Goal: Navigation & Orientation: Locate item on page

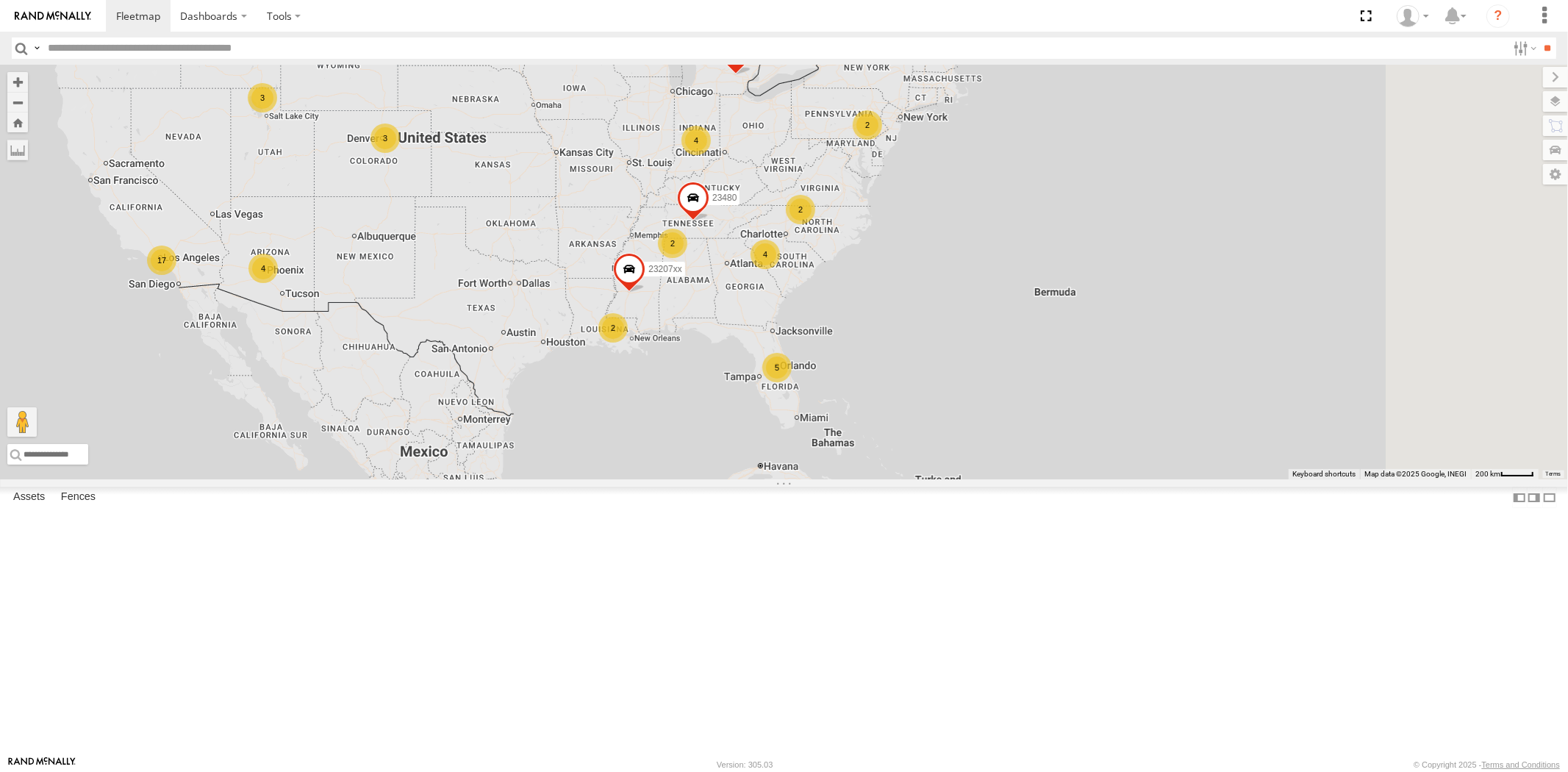
drag, startPoint x: 926, startPoint y: 348, endPoint x: 922, endPoint y: 392, distance: 44.2
click at [922, 392] on div "23207xx 23460 23480 5 3 17 4 4 2 4 2 2 2 3" at bounding box center [784, 272] width 1568 height 415
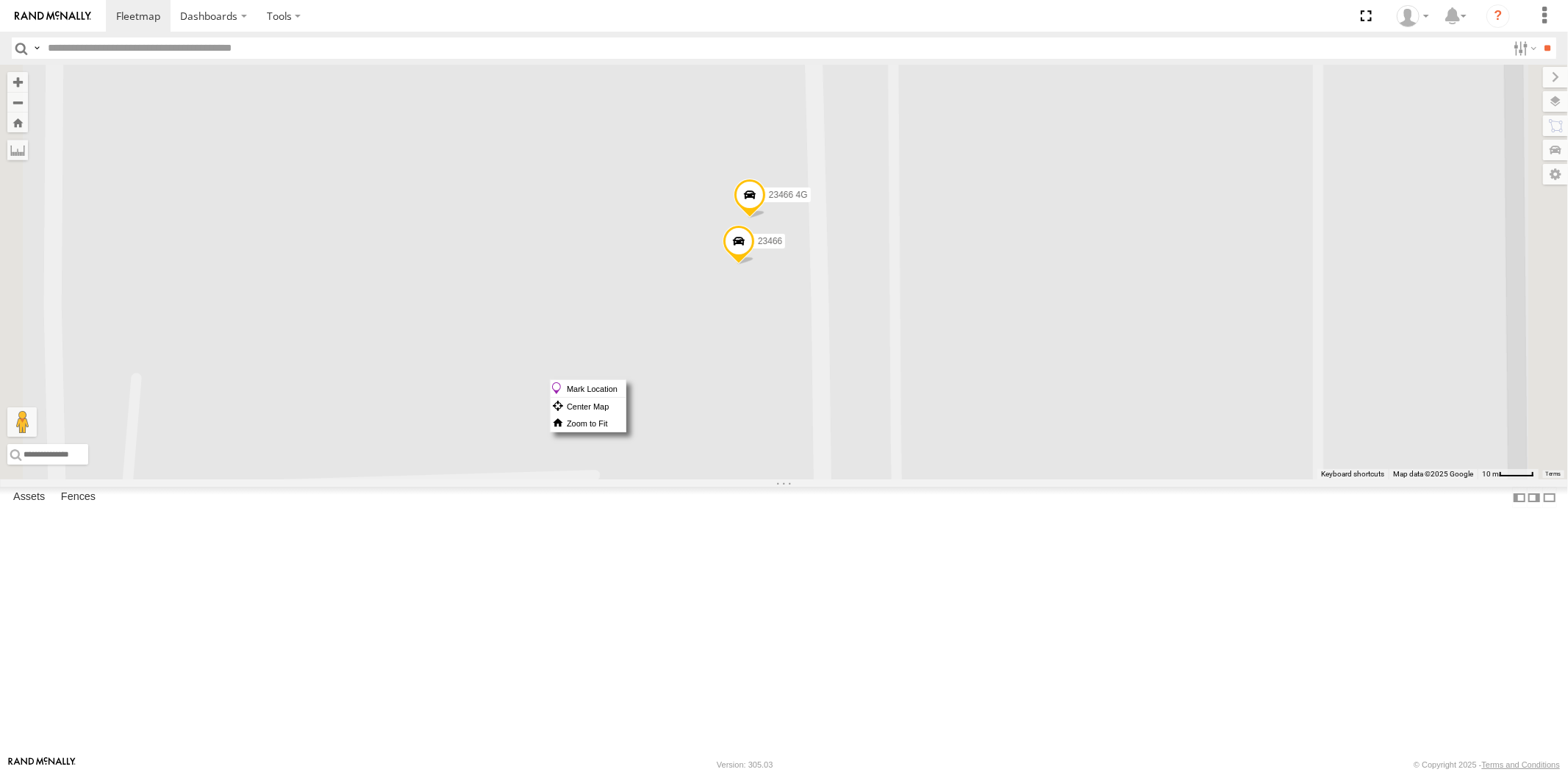
drag, startPoint x: 918, startPoint y: 379, endPoint x: 903, endPoint y: 379, distance: 15.0
click at [890, 379] on div "23460 23207 NEW 23207xx 23480 23467 4G 23466 23466 4G" at bounding box center [784, 272] width 1568 height 415
click at [754, 265] on span at bounding box center [738, 245] width 33 height 40
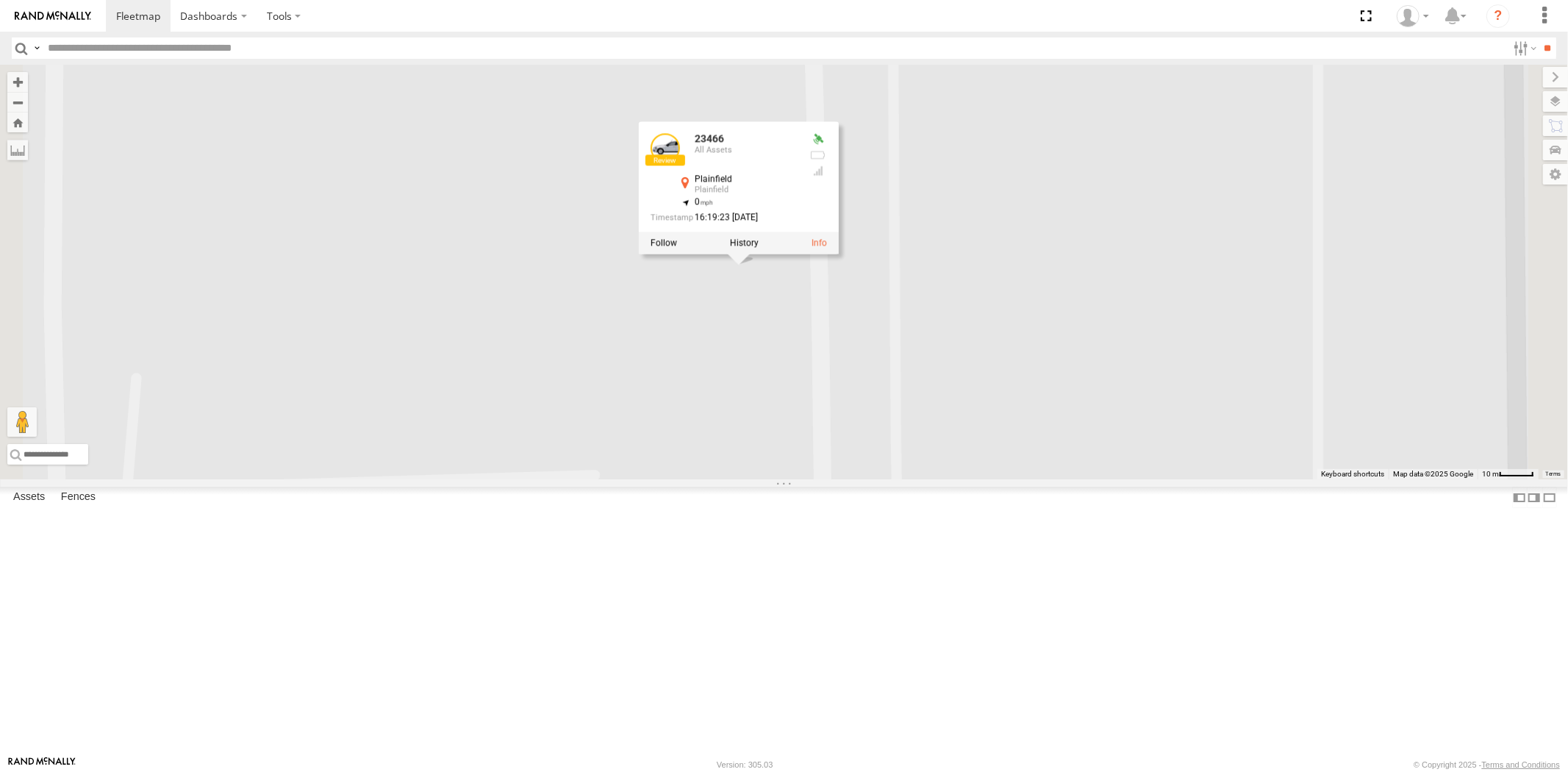
click at [920, 431] on div "23460 23207 NEW 23207xx 23480 23467 4G 23466 23466 4G 23466 All Assets [GEOGRAP…" at bounding box center [784, 272] width 1568 height 415
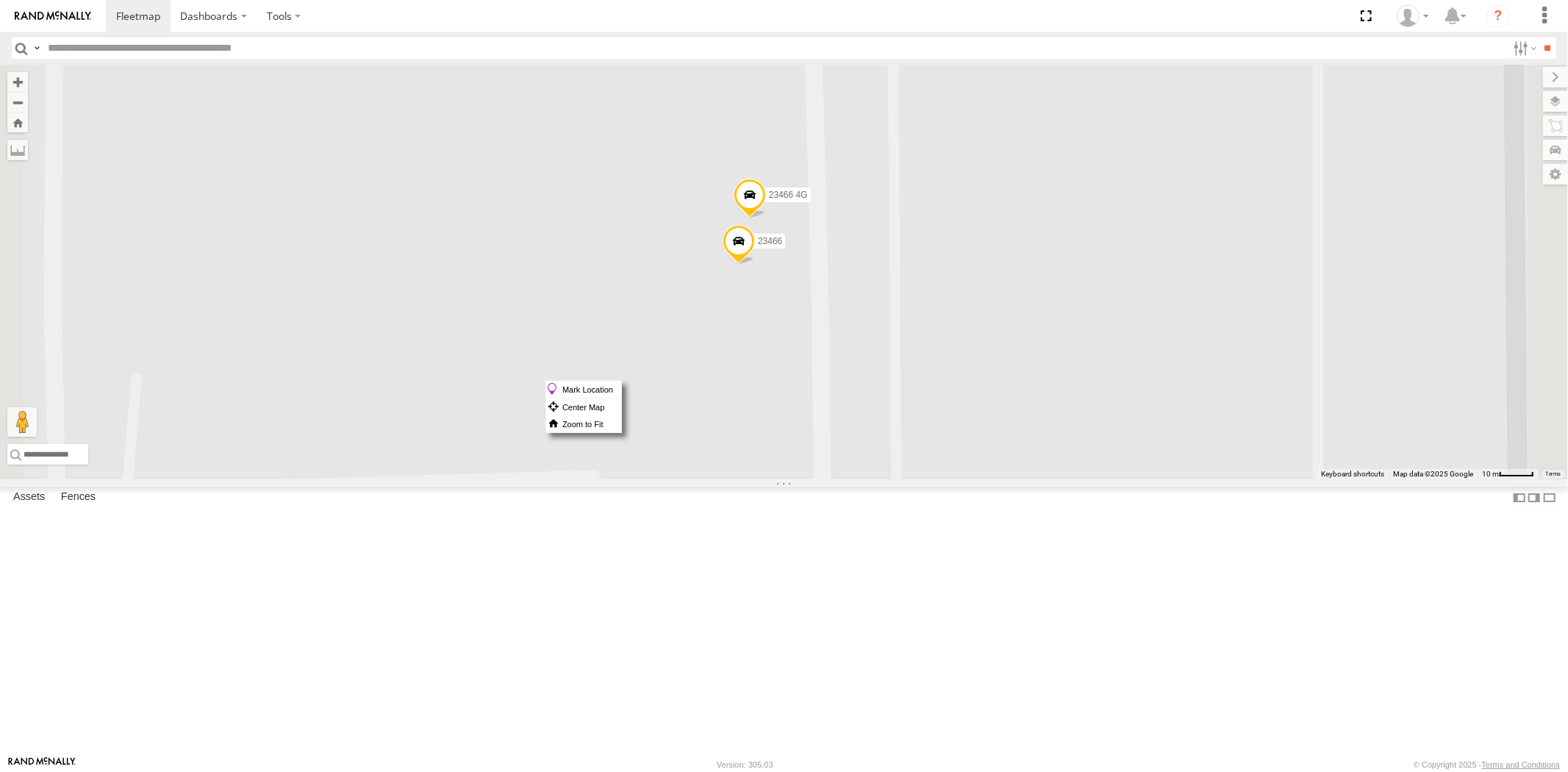
click at [754, 265] on span at bounding box center [738, 245] width 33 height 40
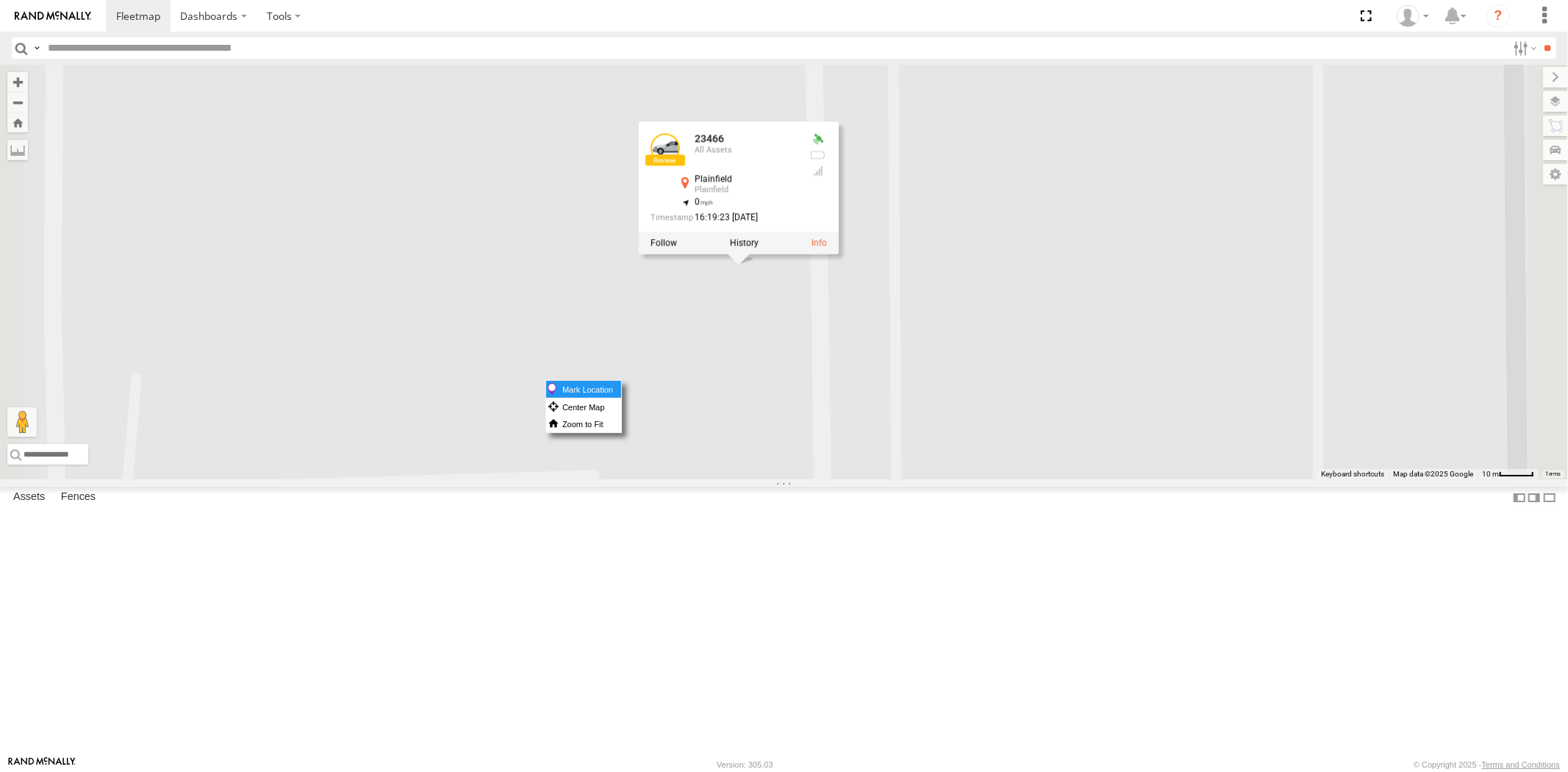
click at [621, 385] on label "Mark Location" at bounding box center [583, 389] width 75 height 17
drag, startPoint x: 983, startPoint y: 506, endPoint x: 978, endPoint y: 491, distance: 15.8
click at [983, 480] on div "23460 23207 NEW 23207xx 23480 23467 4G 23466 23466 4G 23466 All Assets [GEOGRAP…" at bounding box center [784, 272] width 1568 height 415
click at [974, 476] on div "23460 23207 NEW 23207xx 23480 23467 4G 23466 23466 4G 23466 All Assets [GEOGRAP…" at bounding box center [784, 272] width 1568 height 415
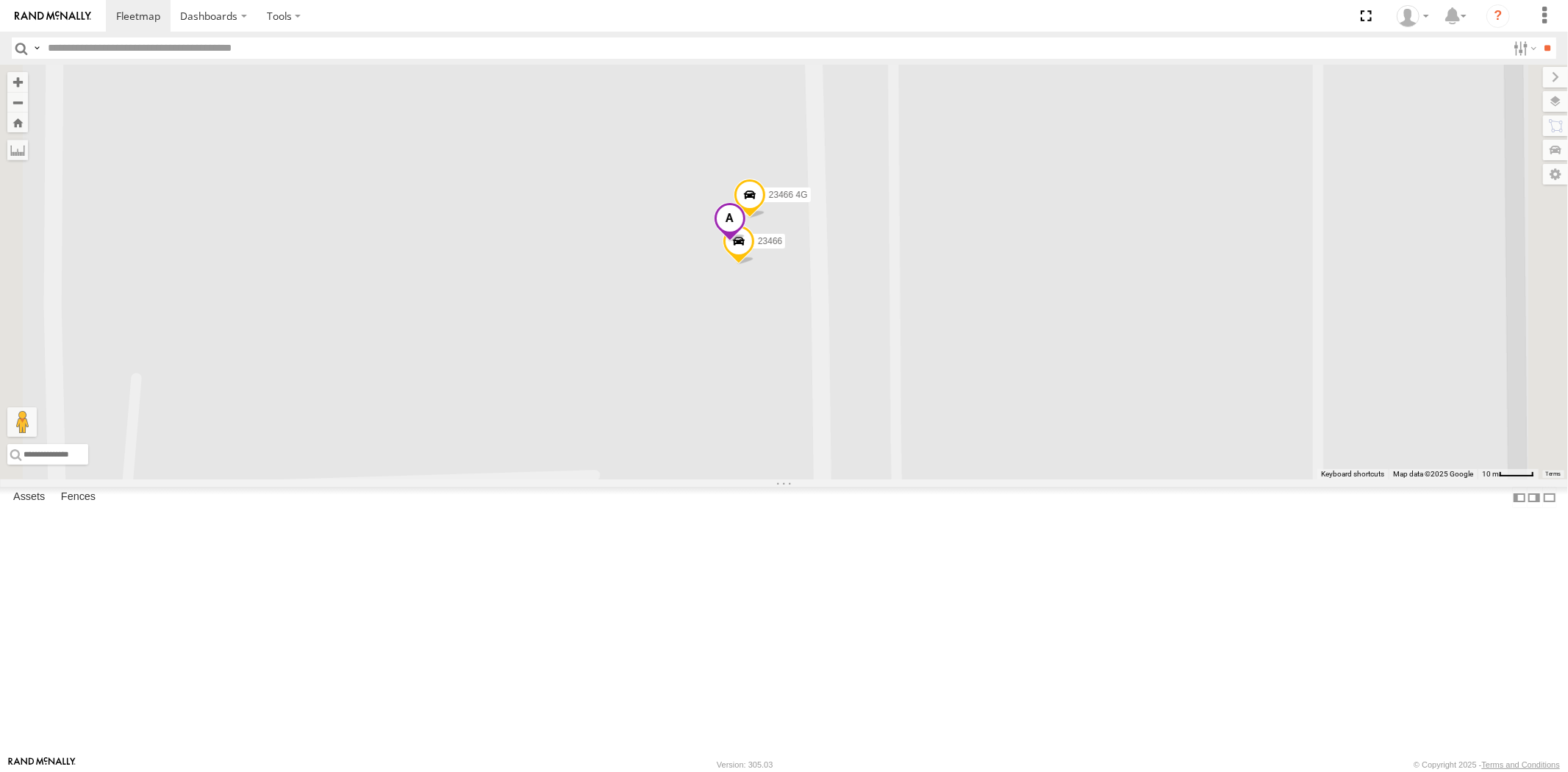
click at [745, 242] on span at bounding box center [729, 222] width 33 height 40
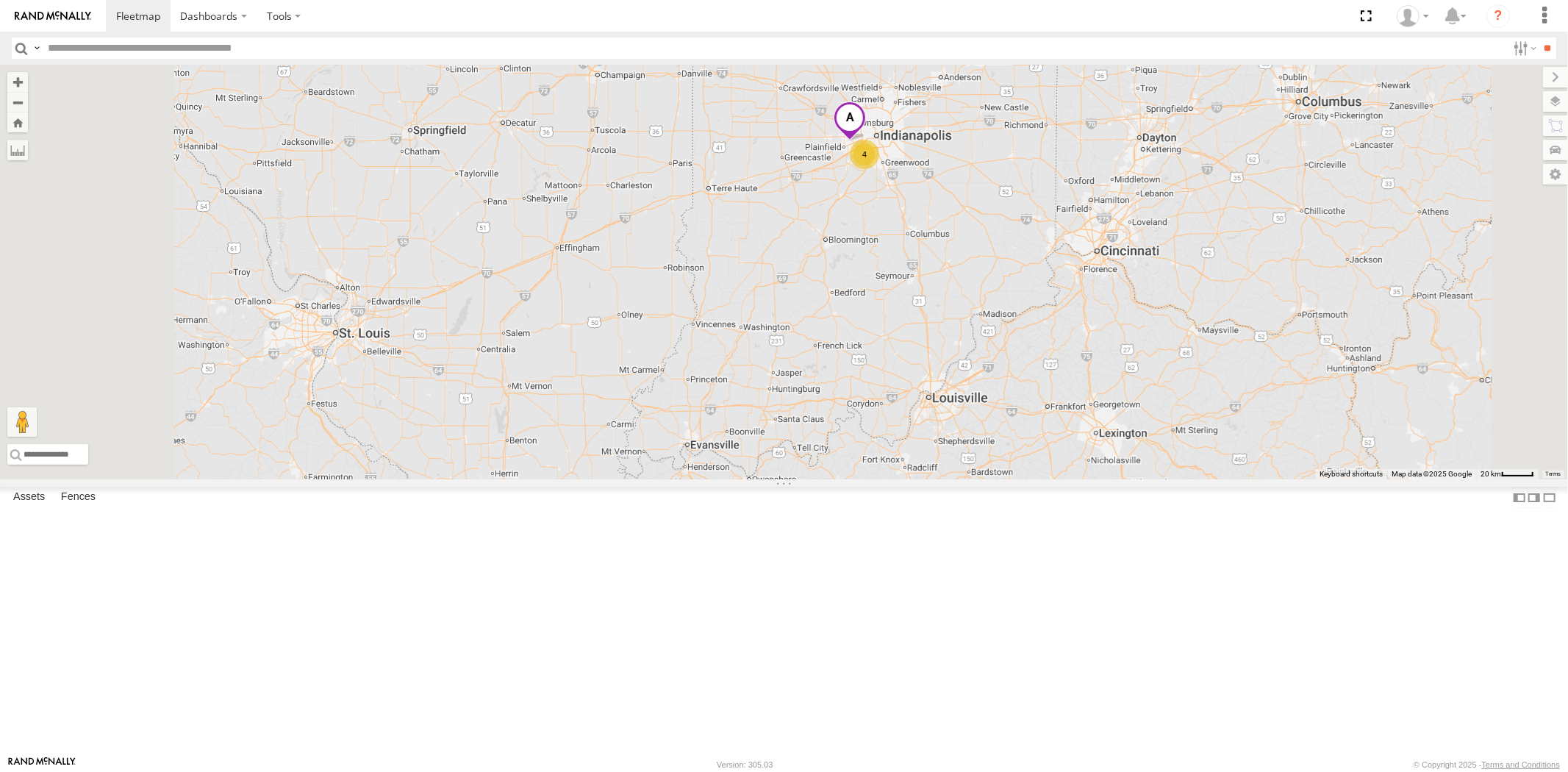
click at [866, 141] on span at bounding box center [850, 121] width 33 height 40
click at [787, 124] on span at bounding box center [773, 120] width 24 height 11
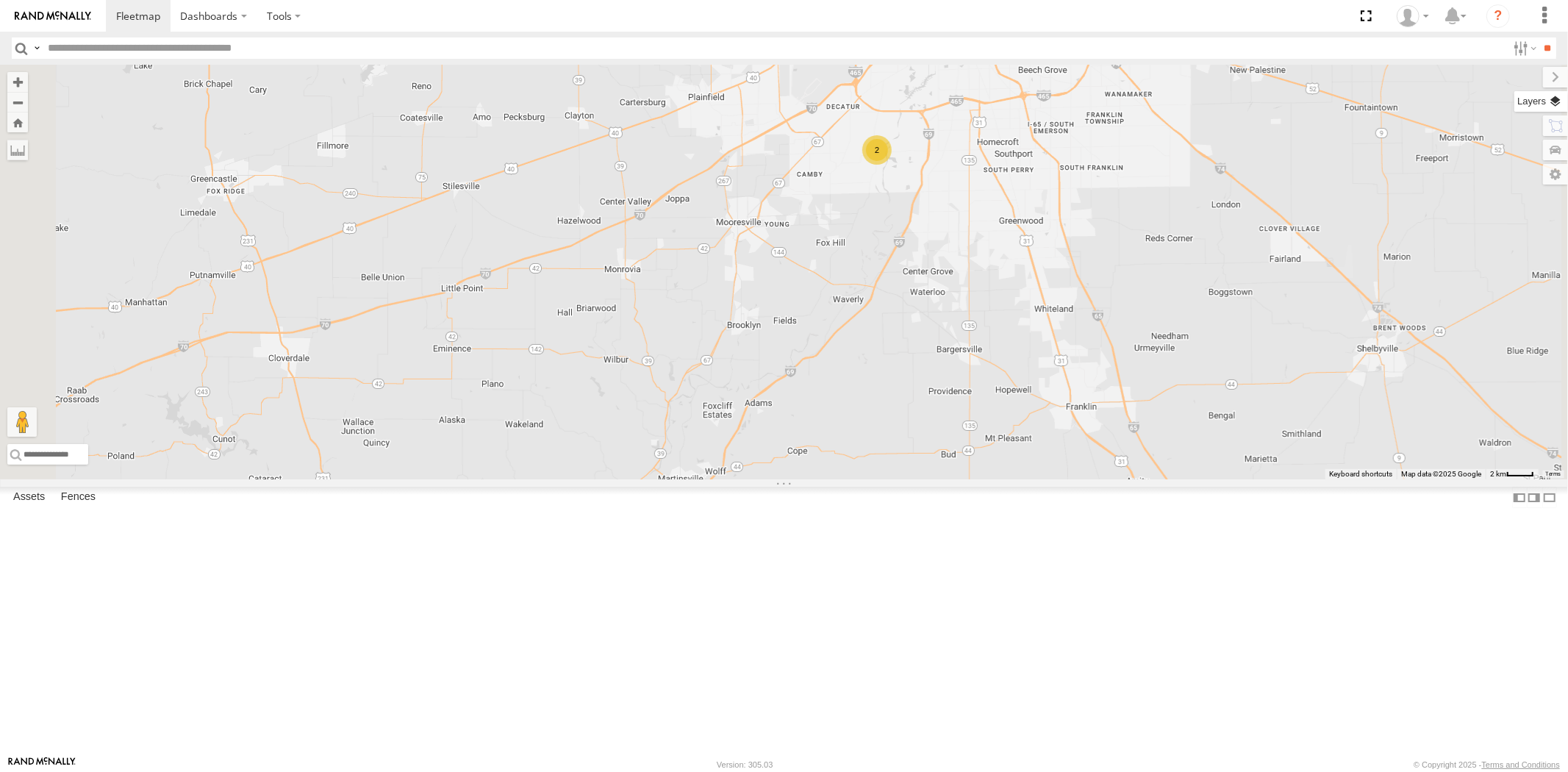
click at [1545, 99] on label at bounding box center [1541, 101] width 54 height 20
click at [0, 0] on span "Basemaps" at bounding box center [0, 0] width 0 height 0
click at [0, 0] on span "Satellite + Roadmap" at bounding box center [0, 0] width 0 height 0
drag, startPoint x: 1366, startPoint y: 82, endPoint x: 1319, endPoint y: 111, distance: 55.2
click at [1543, 81] on label at bounding box center [1556, 77] width 25 height 20
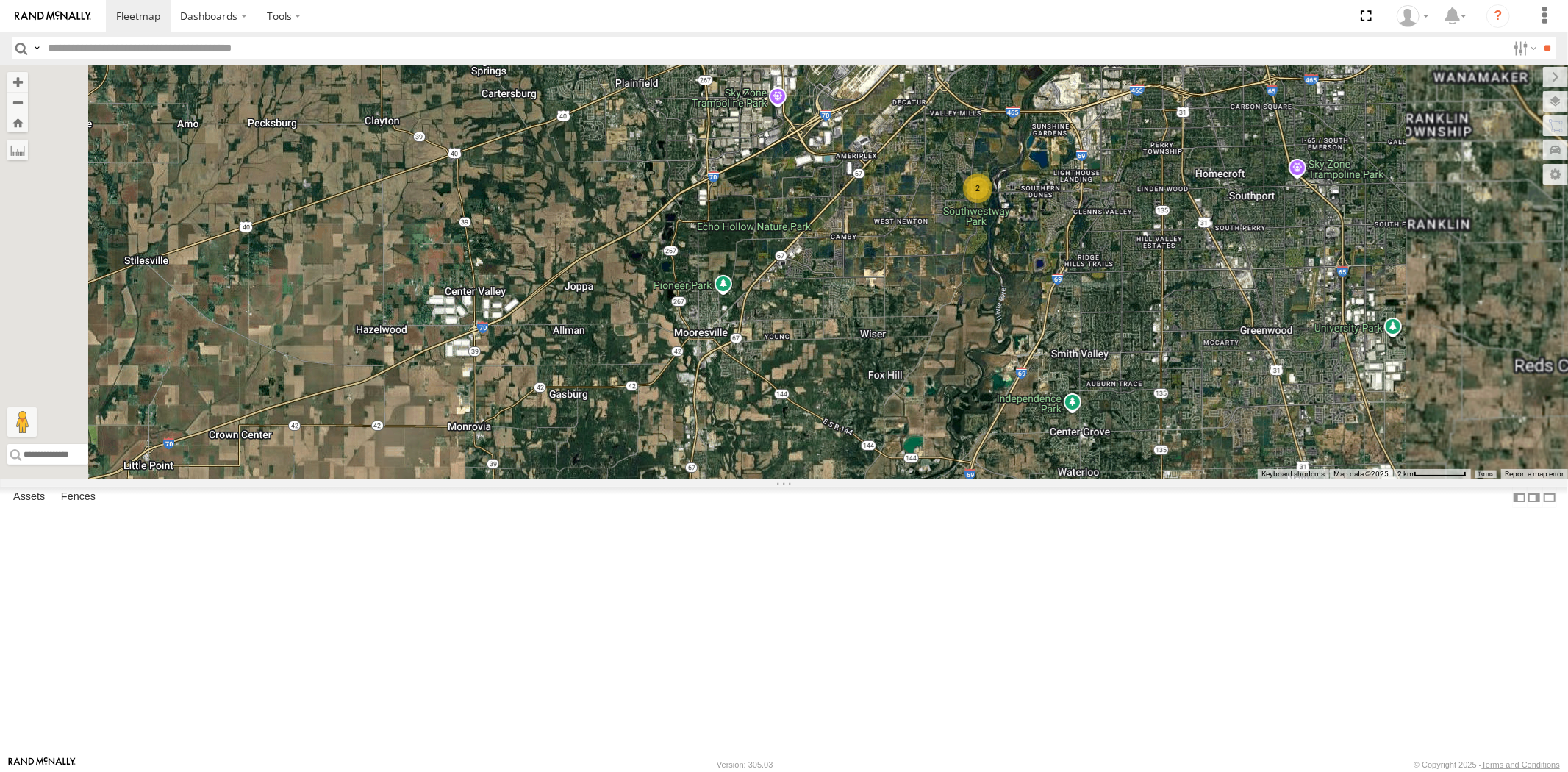
click at [1038, 337] on div "23207xx 23460 23480 2 2" at bounding box center [784, 272] width 1568 height 415
